Goal: Find specific page/section: Find specific page/section

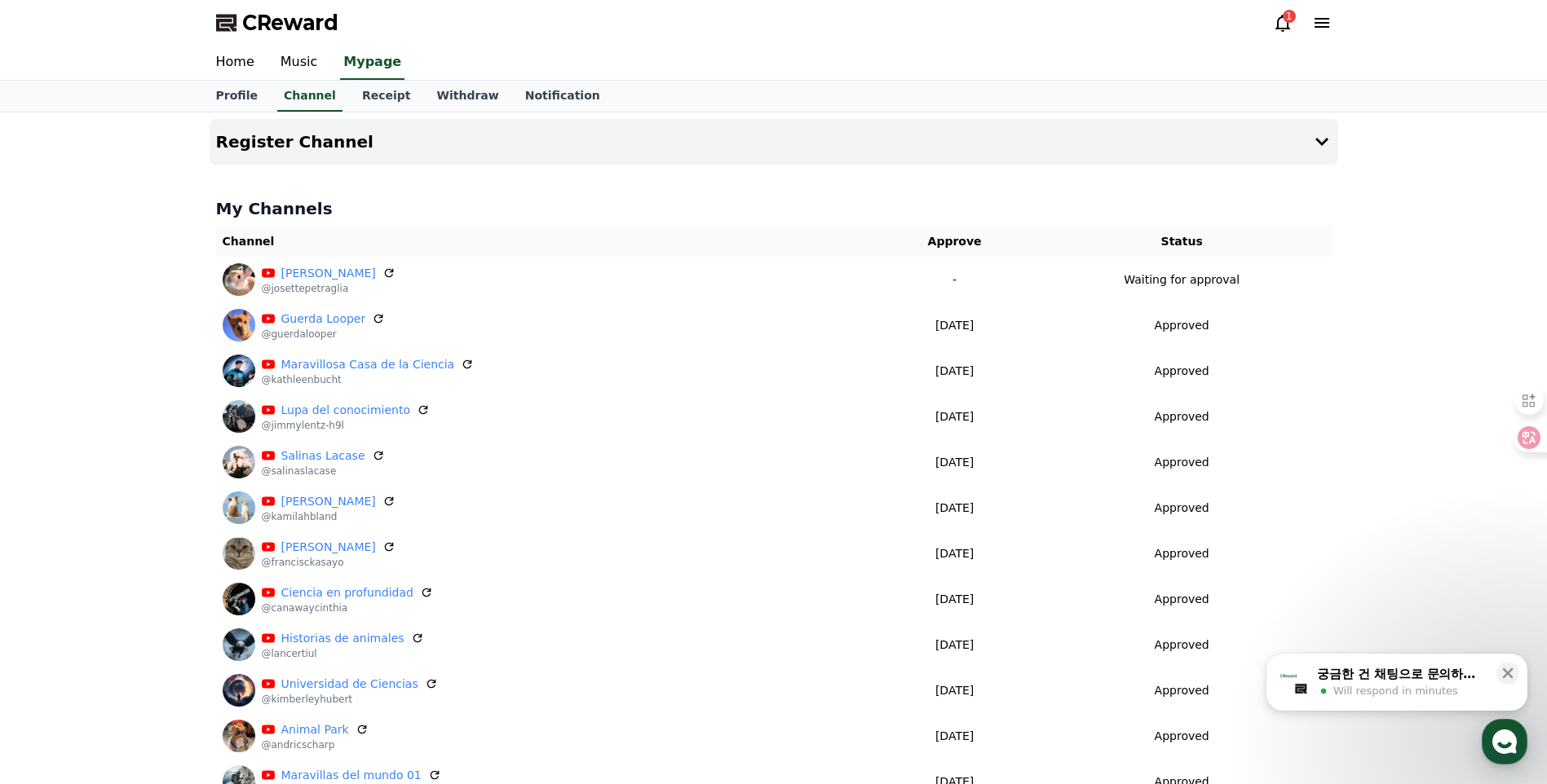
click at [1465, 699] on button "궁금한 건 채팅으로 문의하세요 Will respond in minutes" at bounding box center [1397, 682] width 261 height 57
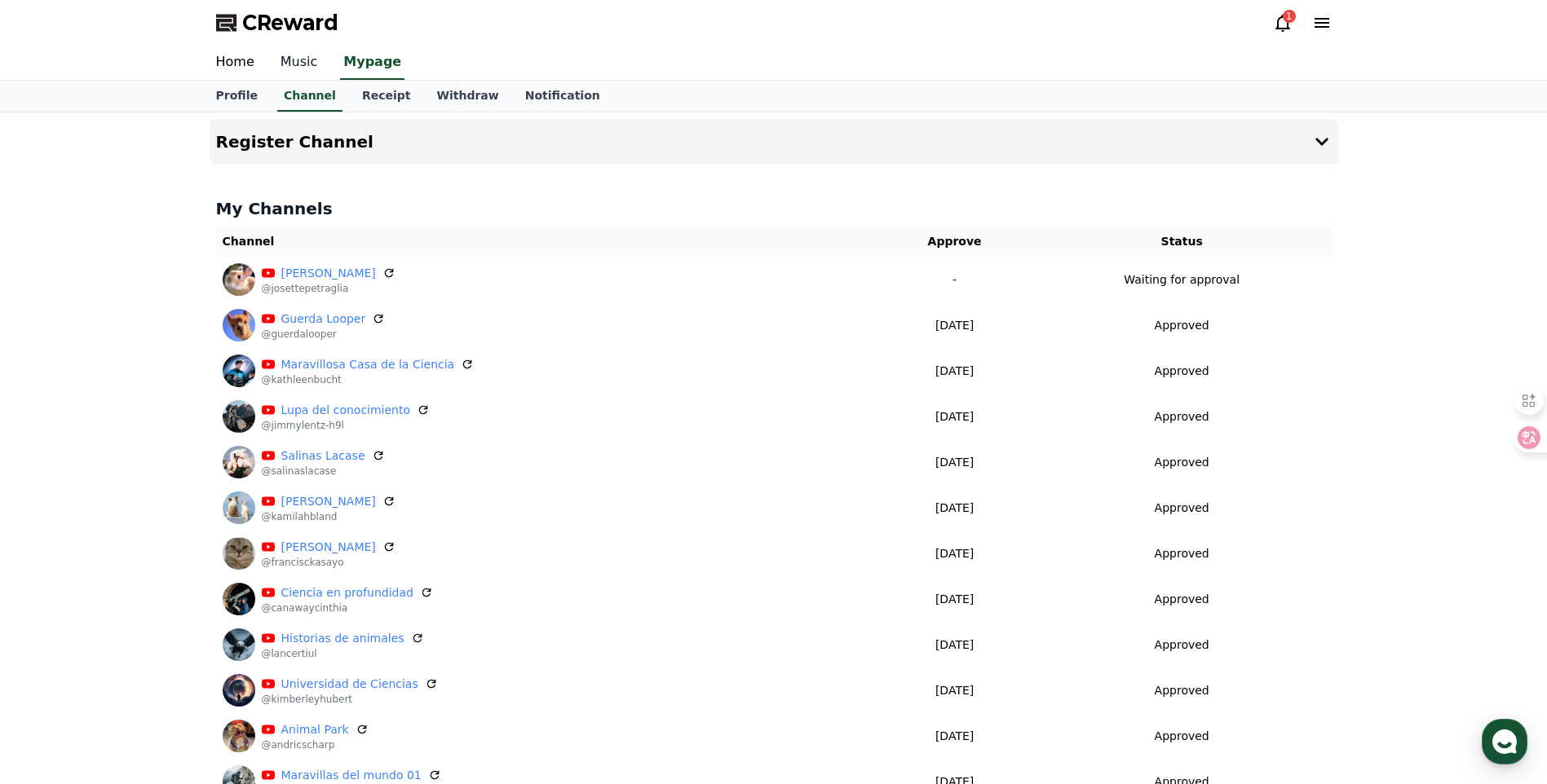
click at [297, 70] on link "Music" at bounding box center [300, 63] width 64 height 34
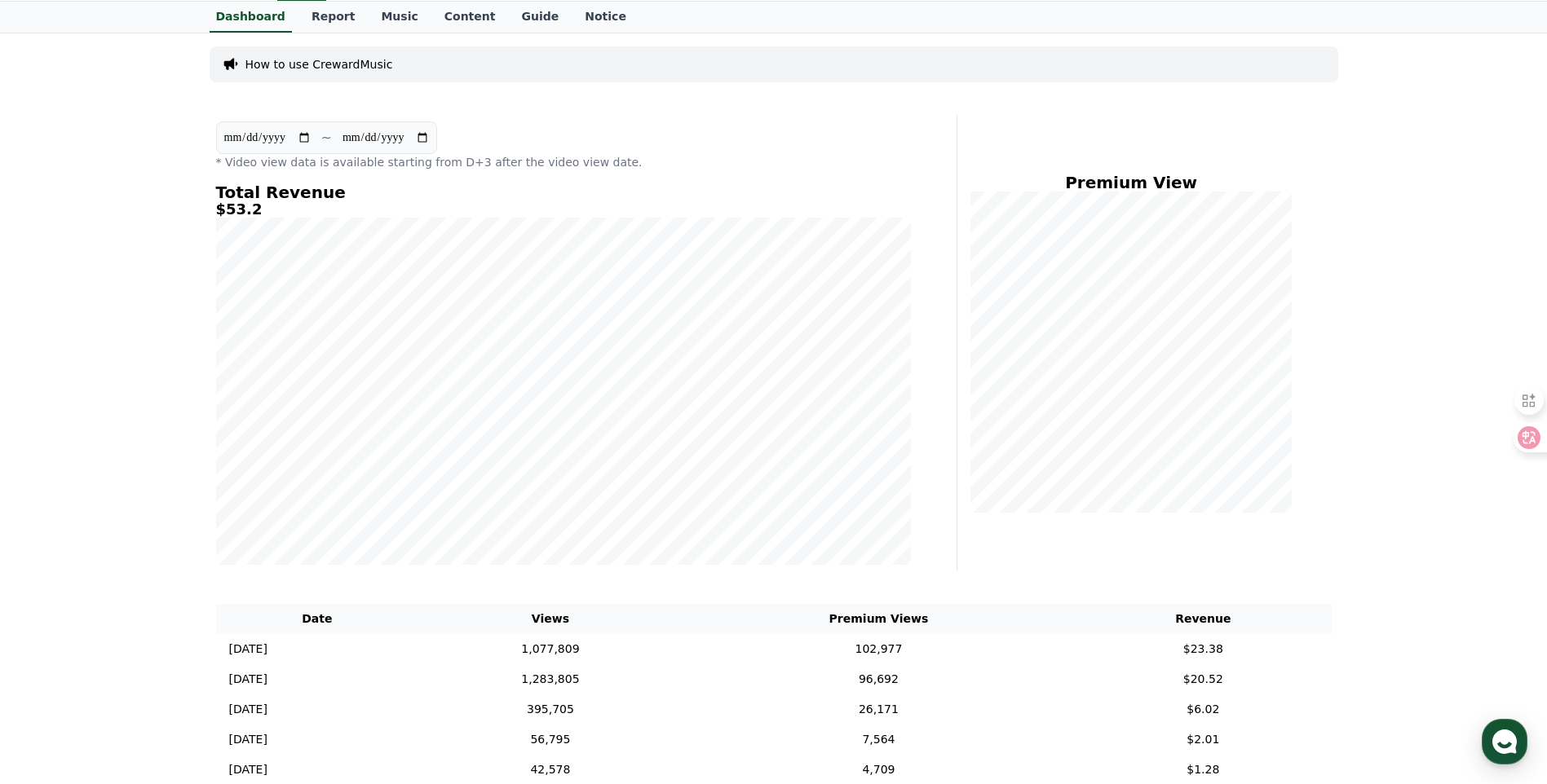
scroll to position [136, 0]
